Goal: Task Accomplishment & Management: Complete application form

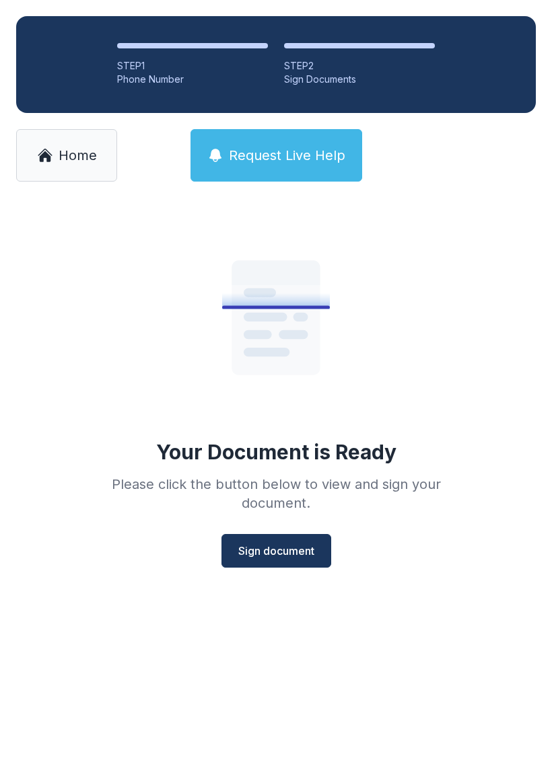
click at [65, 150] on span "Home" at bounding box center [78, 155] width 38 height 19
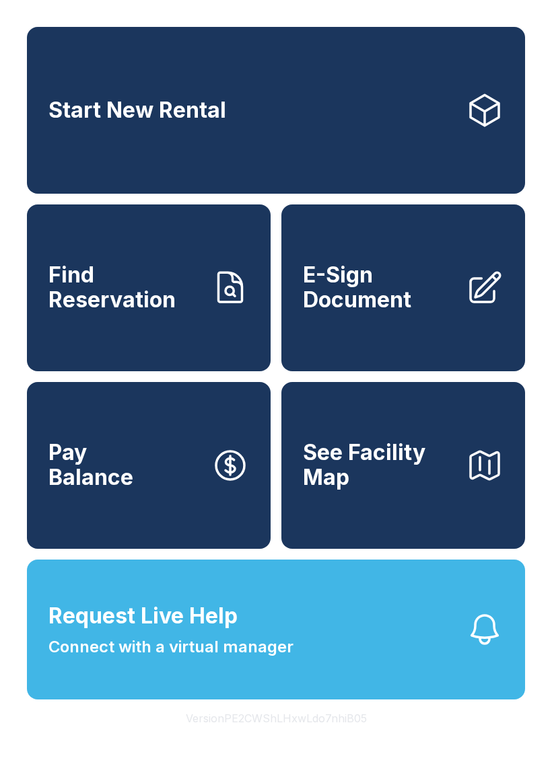
click at [399, 312] on span "E-Sign Document" at bounding box center [379, 287] width 152 height 49
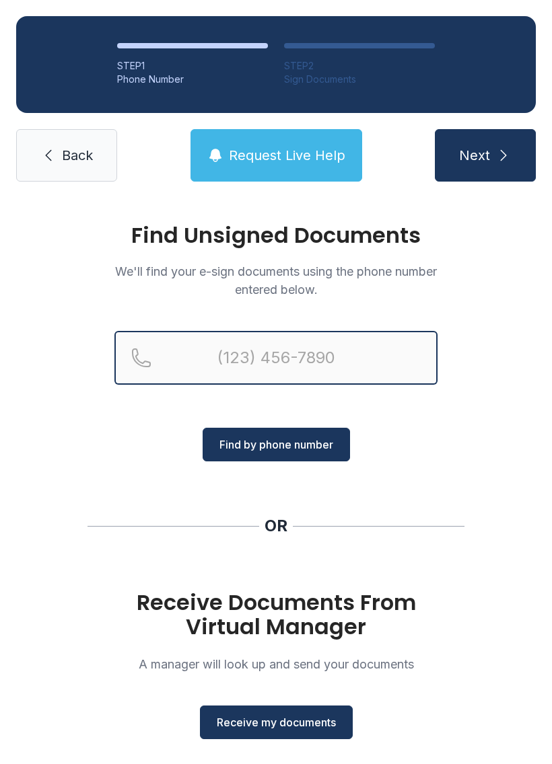
click at [244, 349] on input "Reservation phone number" at bounding box center [275, 358] width 323 height 54
type input "("
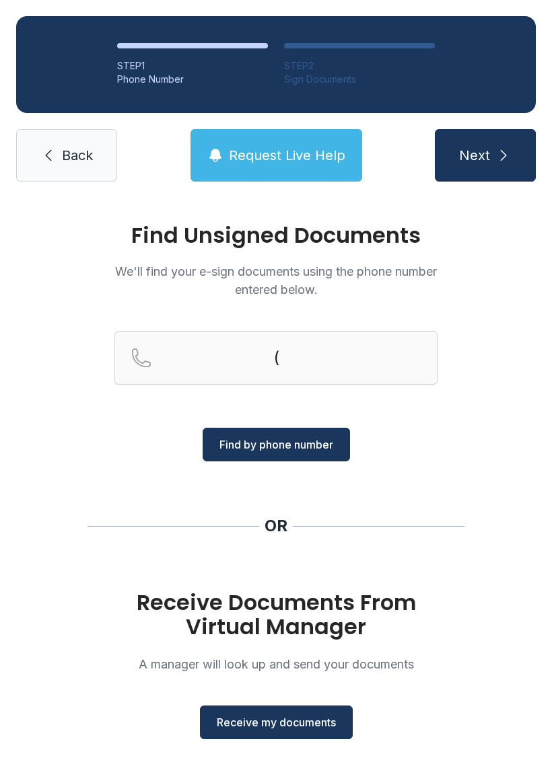
click at [88, 157] on span "Back" at bounding box center [77, 155] width 31 height 19
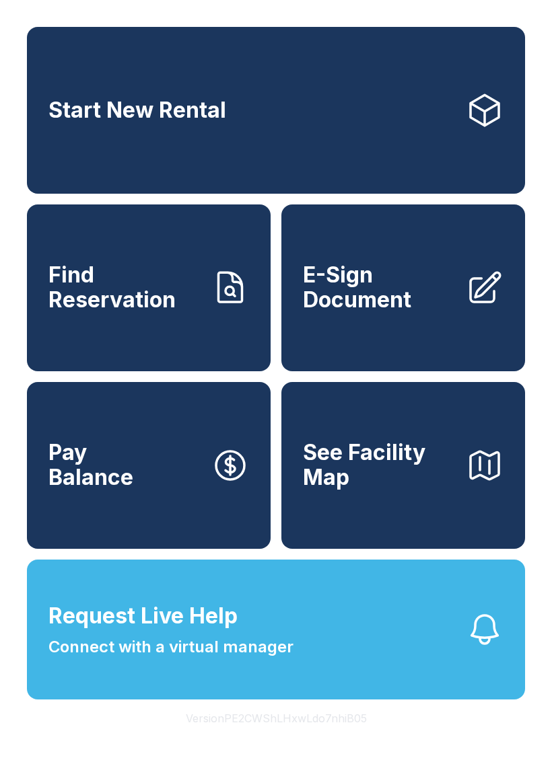
click at [143, 632] on span "Request Live Help" at bounding box center [142, 616] width 189 height 32
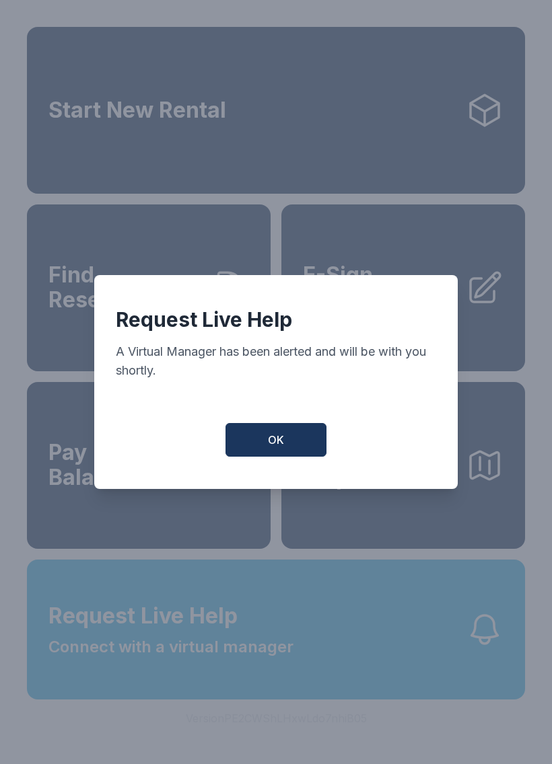
click at [293, 435] on button "OK" at bounding box center [275, 440] width 101 height 34
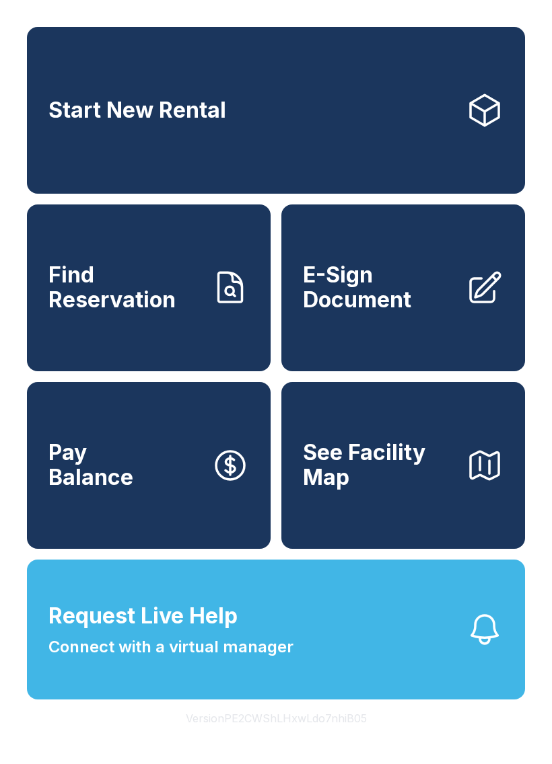
click at [442, 334] on link "E-Sign Document" at bounding box center [403, 288] width 244 height 167
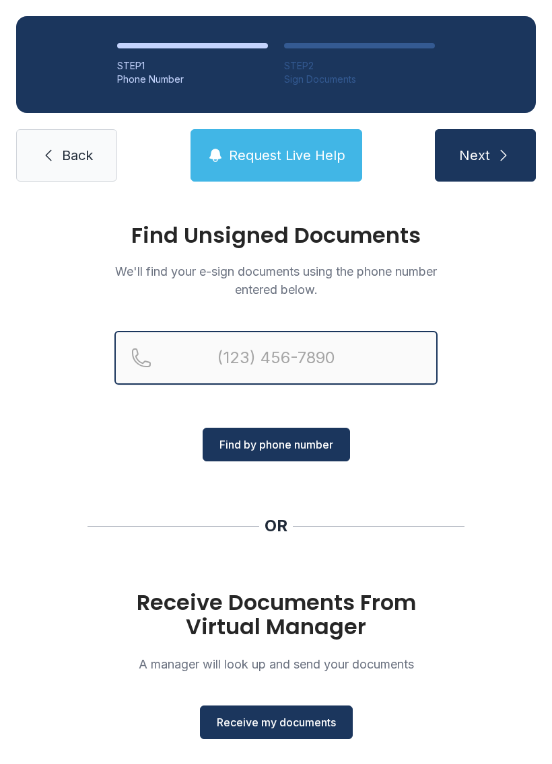
click at [267, 357] on input "Reservation phone number" at bounding box center [275, 358] width 323 height 54
type input "[PHONE_NUMBER]"
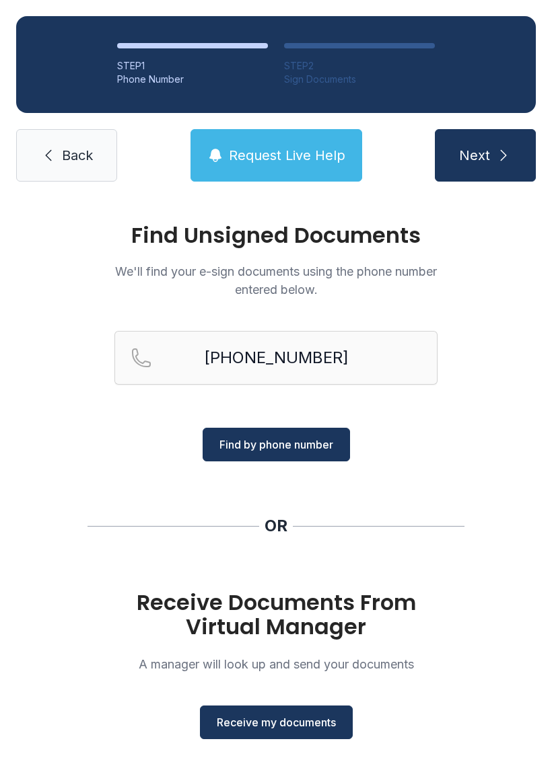
click at [283, 455] on button "Find by phone number" at bounding box center [276, 445] width 147 height 34
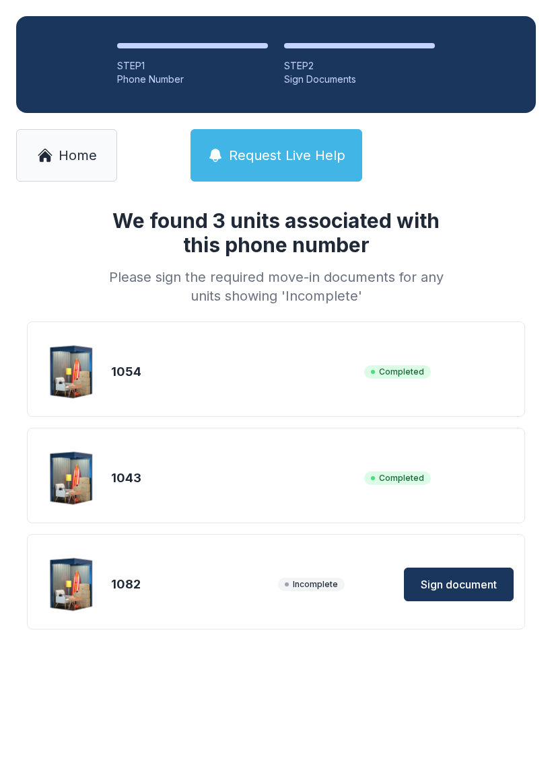
click at [466, 579] on span "Sign document" at bounding box center [459, 585] width 76 height 16
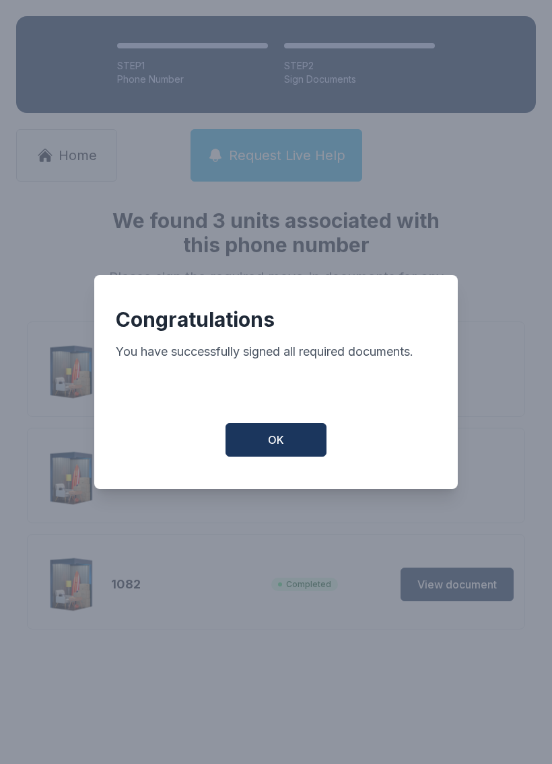
click at [295, 440] on button "OK" at bounding box center [275, 440] width 101 height 34
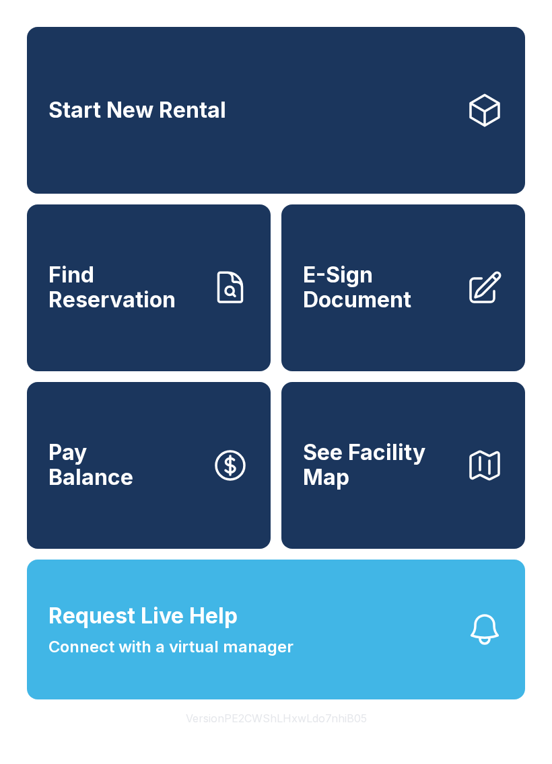
click at [388, 312] on span "E-Sign Document" at bounding box center [379, 287] width 152 height 49
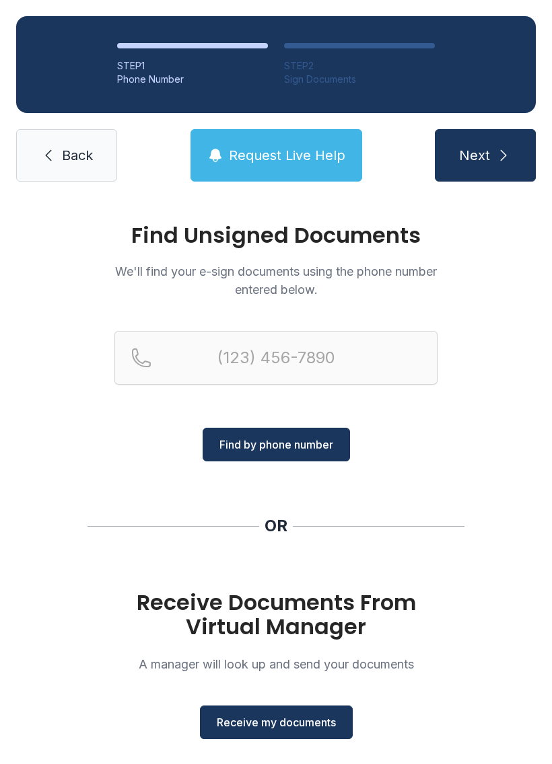
click at [280, 711] on button "Receive my documents" at bounding box center [276, 723] width 153 height 34
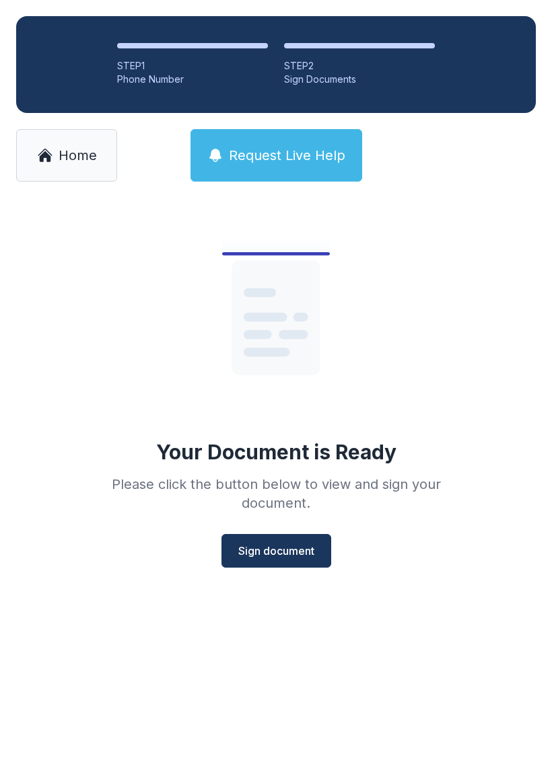
click at [279, 546] on span "Sign document" at bounding box center [276, 551] width 76 height 16
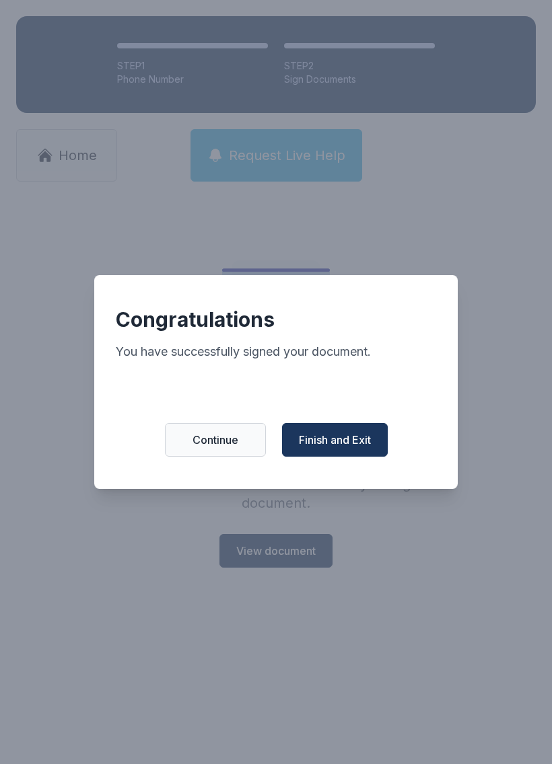
click at [342, 448] on span "Finish and Exit" at bounding box center [335, 440] width 72 height 16
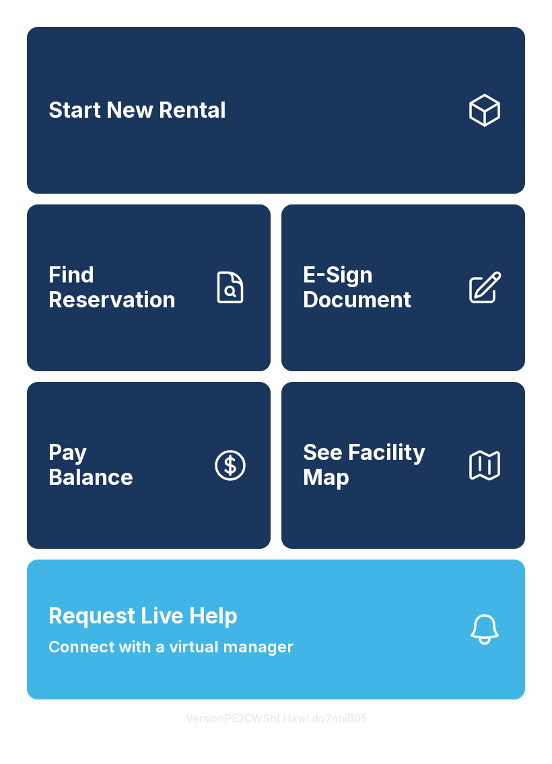
click at [428, 312] on span "E-Sign Document" at bounding box center [379, 287] width 152 height 49
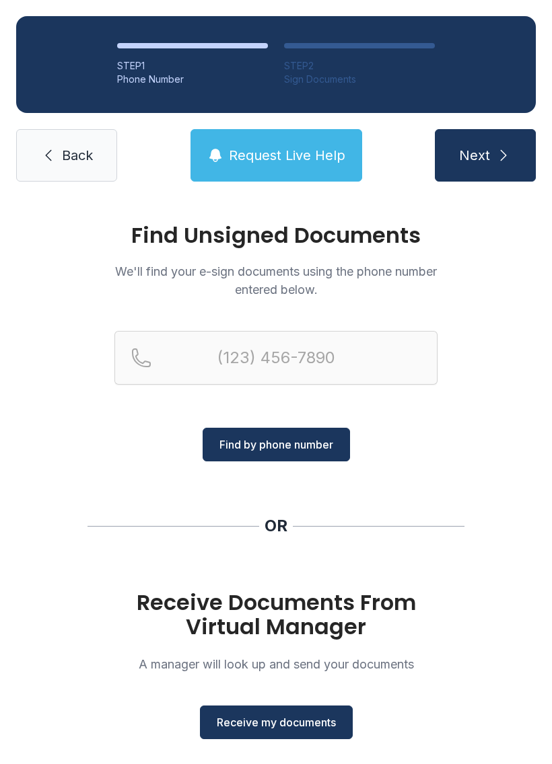
click at [284, 723] on span "Receive my documents" at bounding box center [276, 723] width 119 height 16
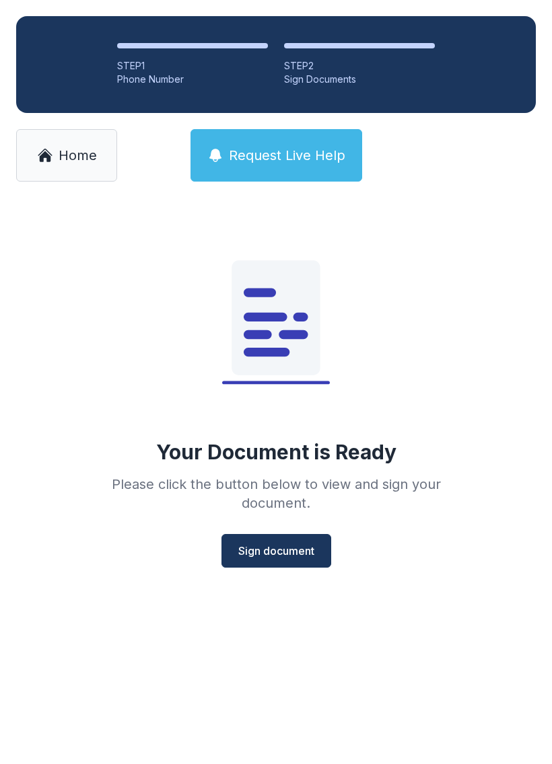
click at [287, 550] on span "Sign document" at bounding box center [276, 551] width 76 height 16
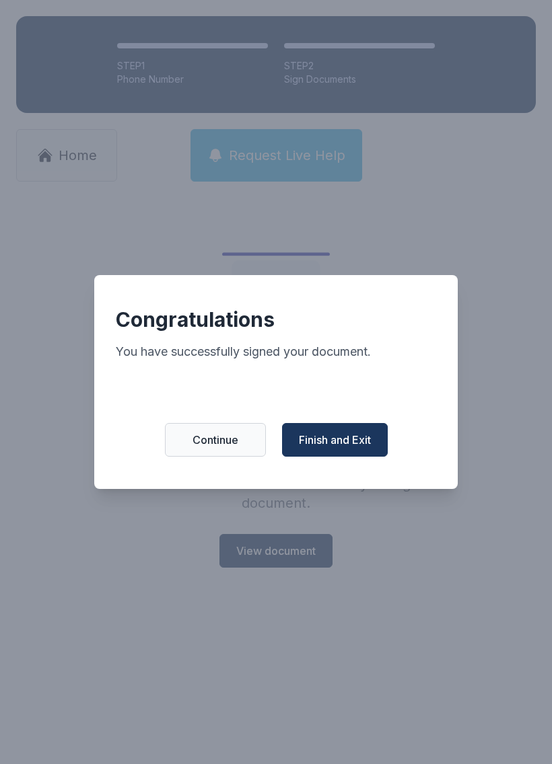
click at [353, 447] on span "Finish and Exit" at bounding box center [335, 440] width 72 height 16
